Goal: Complete application form: Complete application form

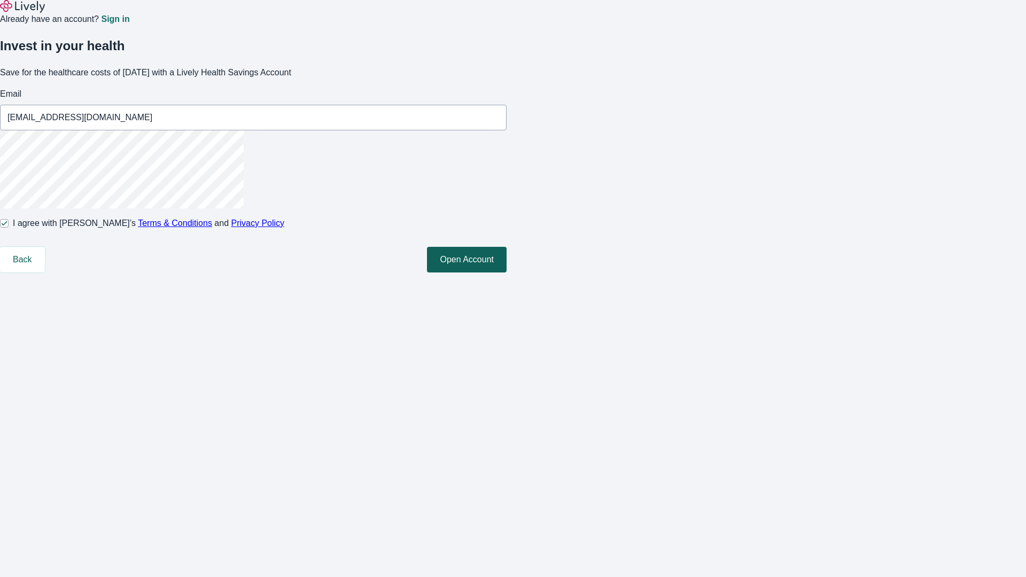
click at [507, 273] on button "Open Account" at bounding box center [467, 260] width 80 height 26
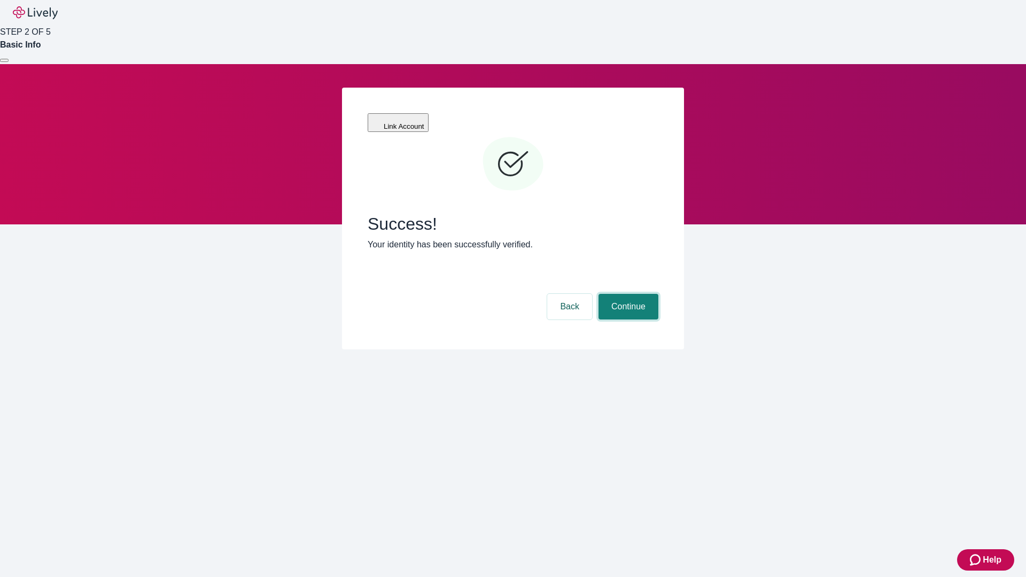
click at [627, 294] on button "Continue" at bounding box center [629, 307] width 60 height 26
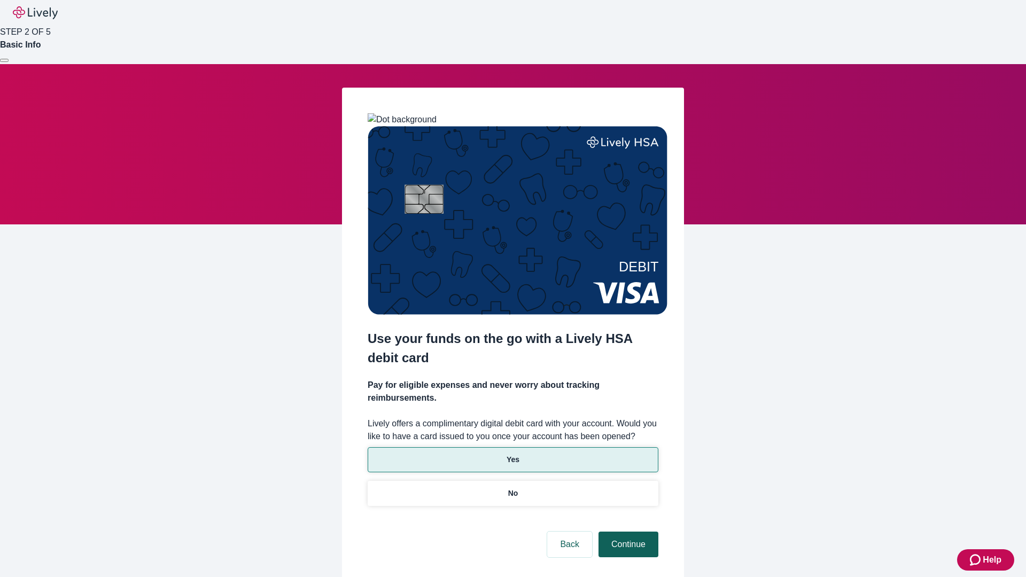
click at [513, 454] on p "Yes" at bounding box center [513, 459] width 13 height 11
click at [627, 532] on button "Continue" at bounding box center [629, 545] width 60 height 26
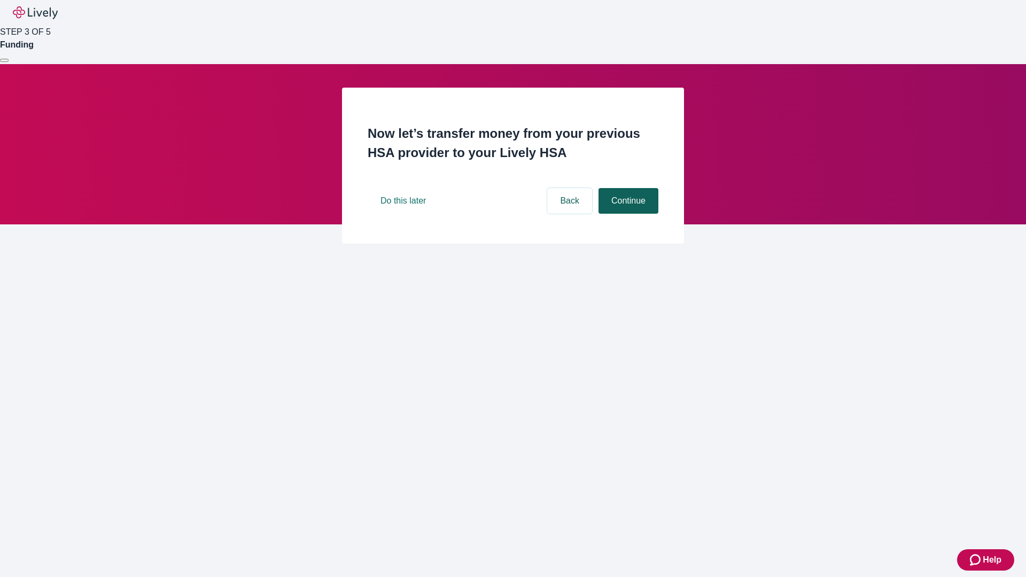
click at [627, 214] on button "Continue" at bounding box center [629, 201] width 60 height 26
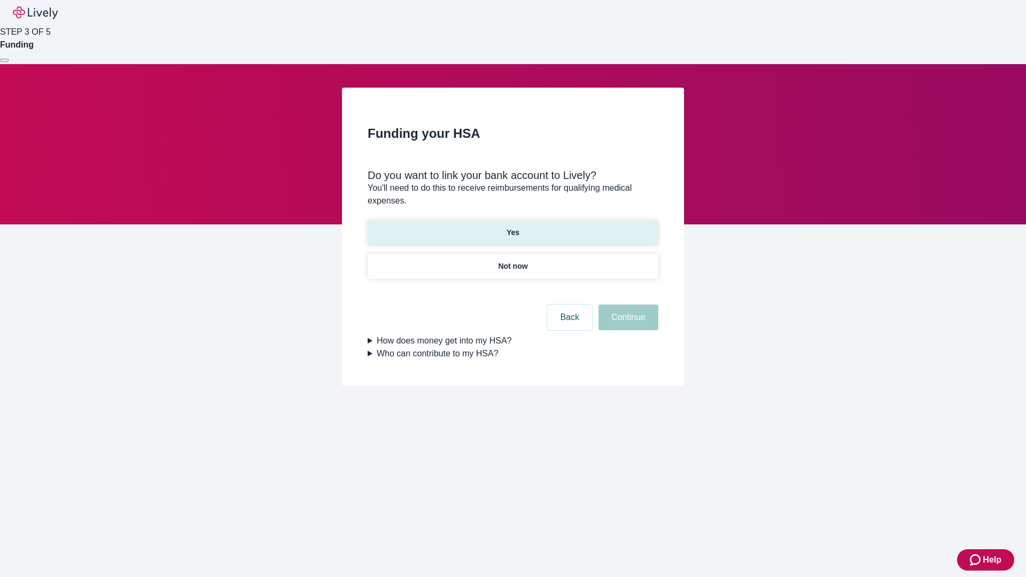
click at [513, 227] on p "Yes" at bounding box center [513, 232] width 13 height 11
click at [627, 305] on button "Continue" at bounding box center [629, 318] width 60 height 26
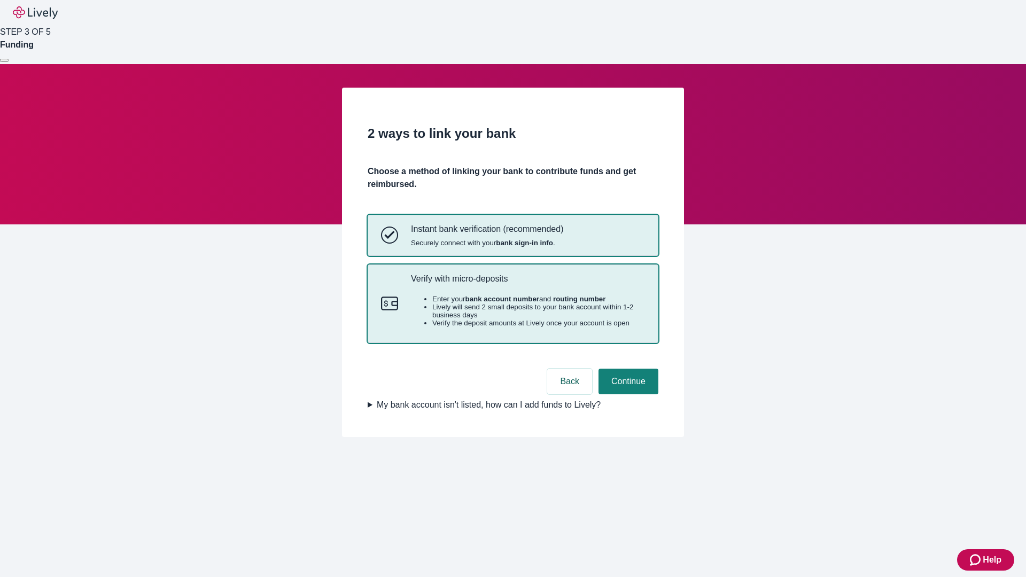
click at [528, 284] on p "Verify with micro-deposits" at bounding box center [528, 279] width 234 height 10
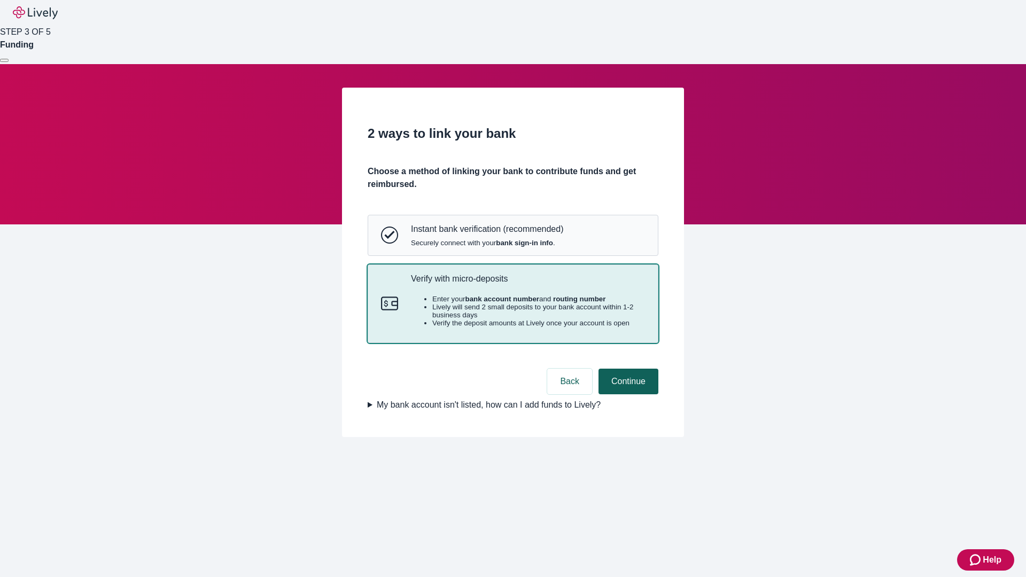
click at [627, 394] on button "Continue" at bounding box center [629, 382] width 60 height 26
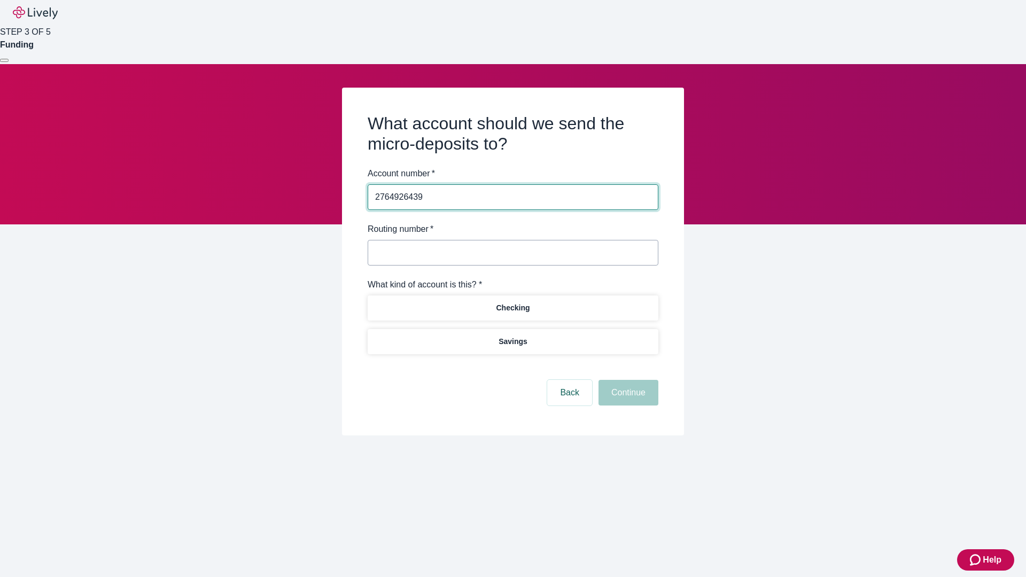
type input "2764926439"
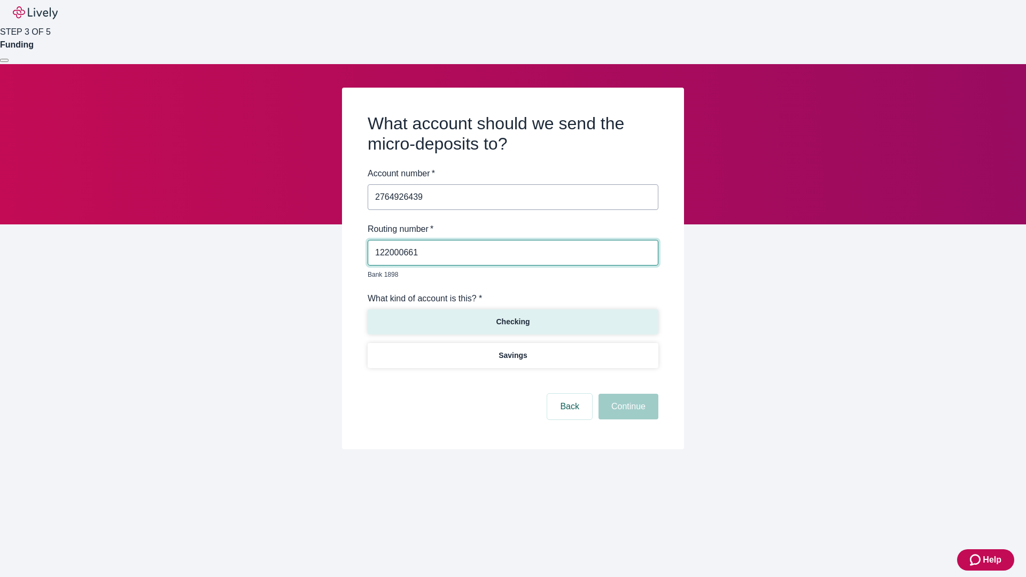
type input "122000661"
click at [513, 316] on p "Checking" at bounding box center [513, 321] width 34 height 11
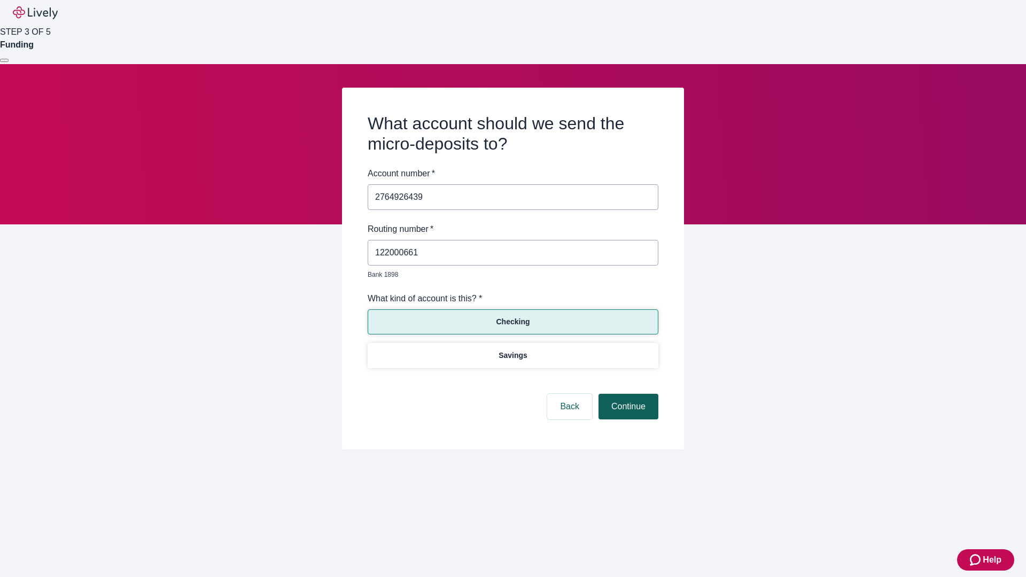
click at [627, 394] on button "Continue" at bounding box center [629, 407] width 60 height 26
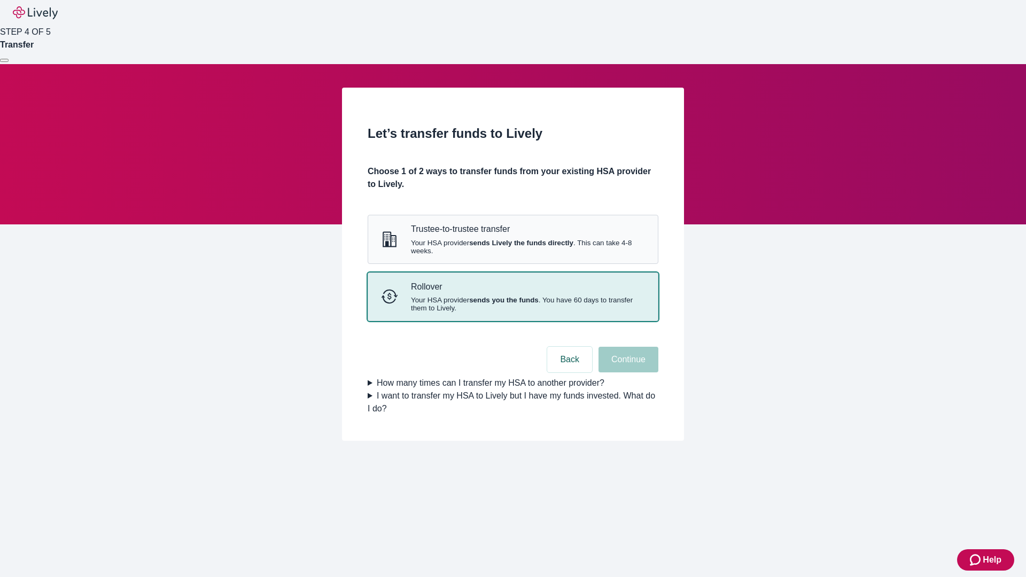
click at [513, 304] on strong "sends you the funds" at bounding box center [503, 300] width 69 height 8
click at [627, 373] on button "Continue" at bounding box center [629, 360] width 60 height 26
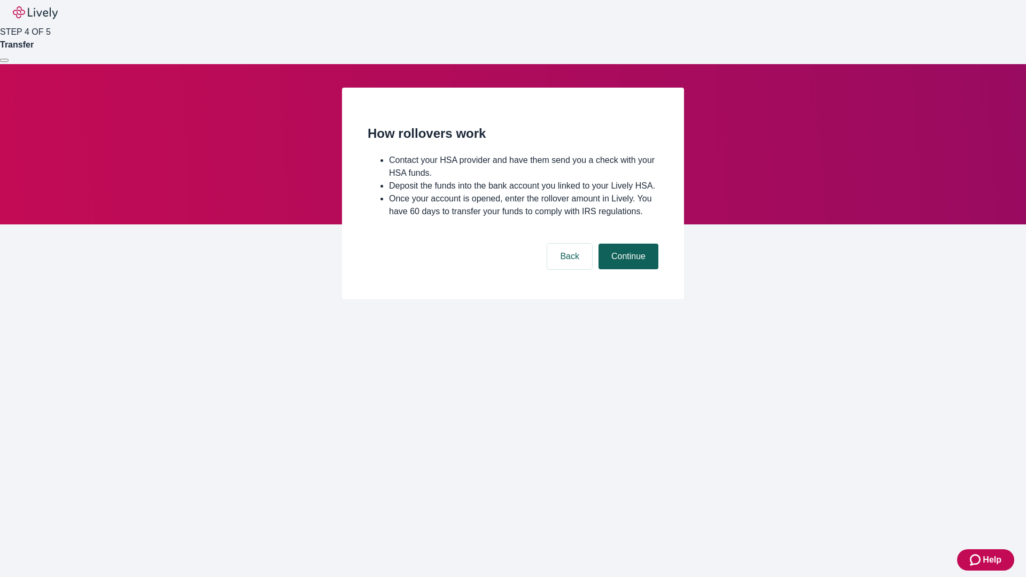
click at [627, 269] on button "Continue" at bounding box center [629, 257] width 60 height 26
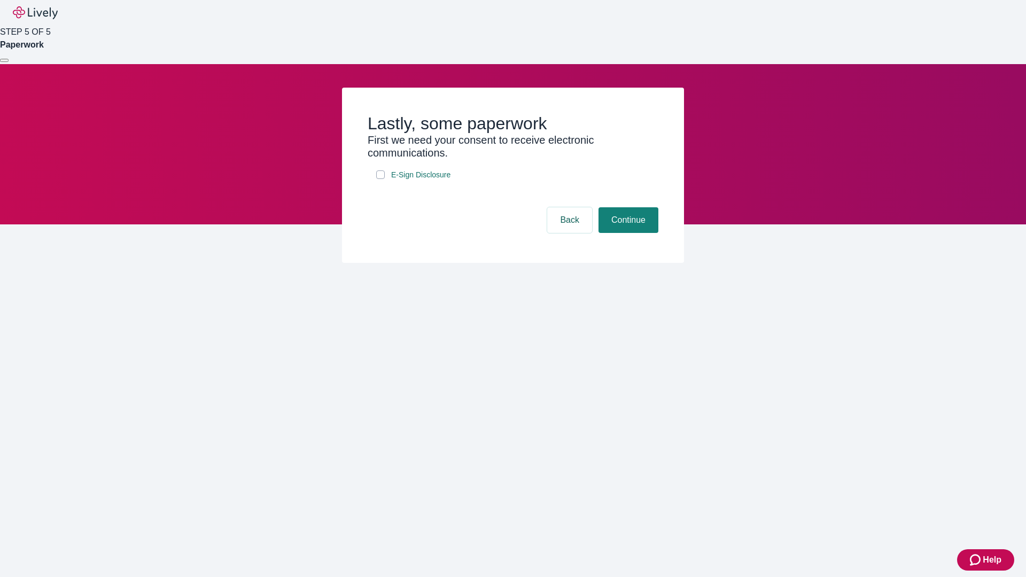
click at [381, 179] on input "E-Sign Disclosure" at bounding box center [380, 174] width 9 height 9
checkbox input "true"
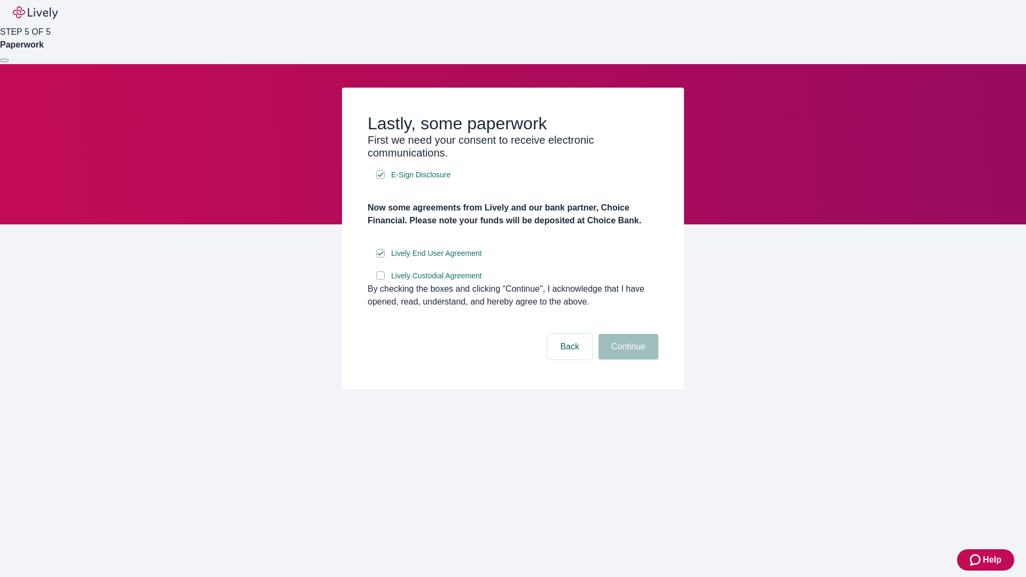
click at [381, 280] on input "Lively Custodial Agreement" at bounding box center [380, 276] width 9 height 9
checkbox input "true"
click at [627, 360] on button "Continue" at bounding box center [629, 347] width 60 height 26
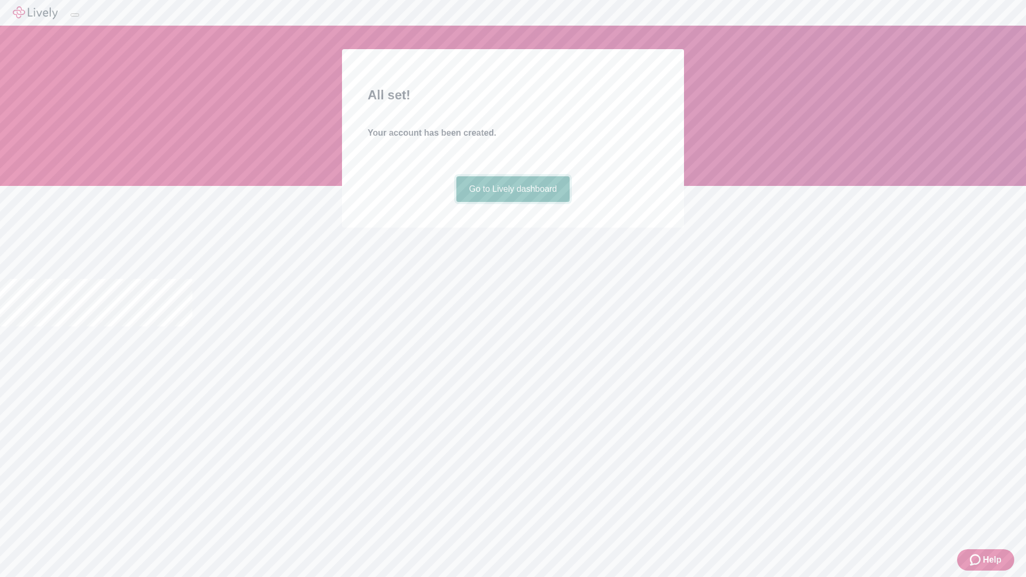
click at [513, 202] on link "Go to Lively dashboard" at bounding box center [513, 189] width 114 height 26
